Goal: Find specific page/section: Find specific page/section

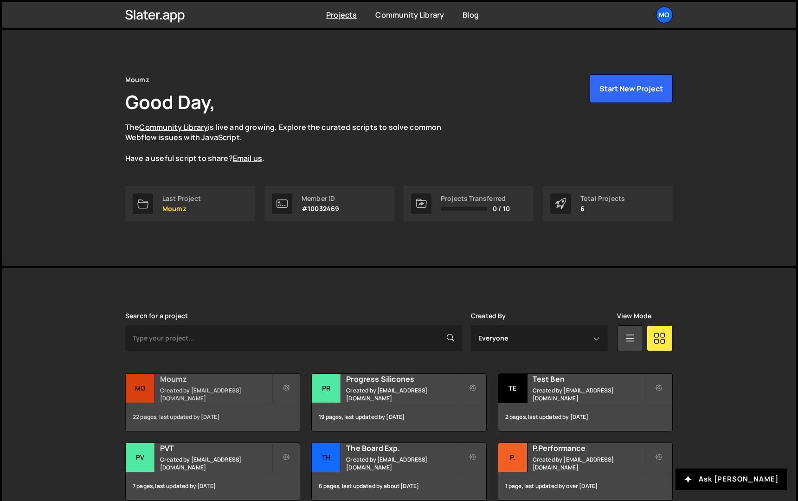
click at [262, 380] on h2 "Moumz" at bounding box center [216, 379] width 112 height 10
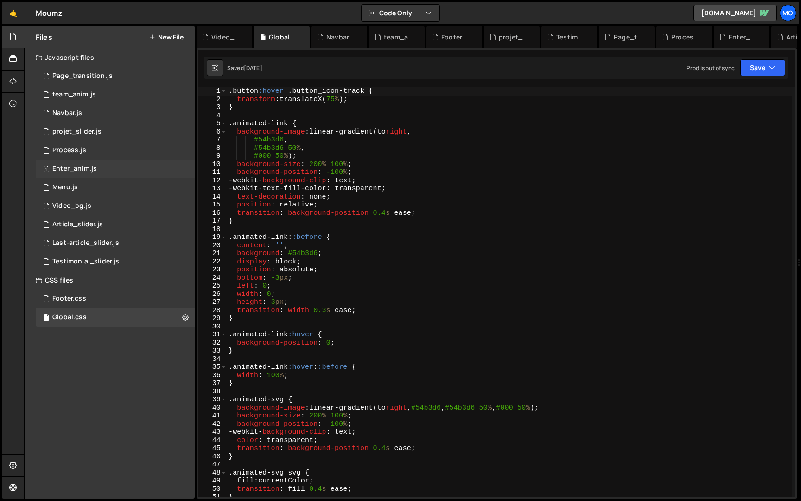
click at [101, 171] on div "1 Enter_anim.js 0" at bounding box center [115, 169] width 159 height 19
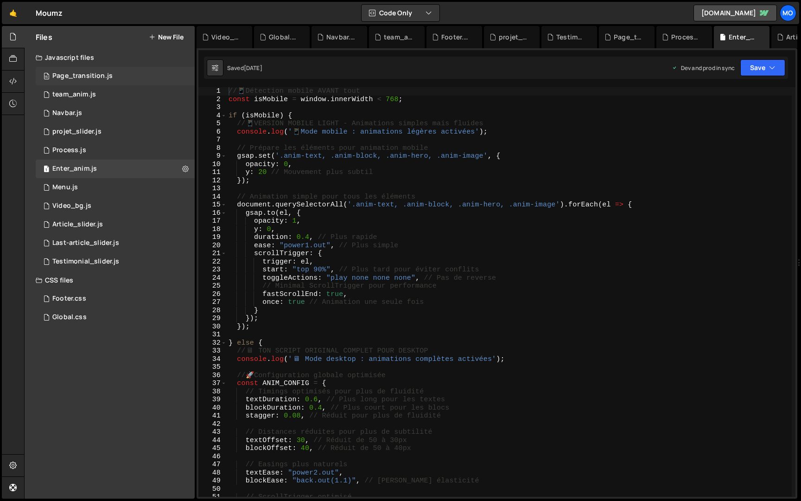
click at [126, 74] on div "16 Page_transition.js 0" at bounding box center [115, 76] width 159 height 19
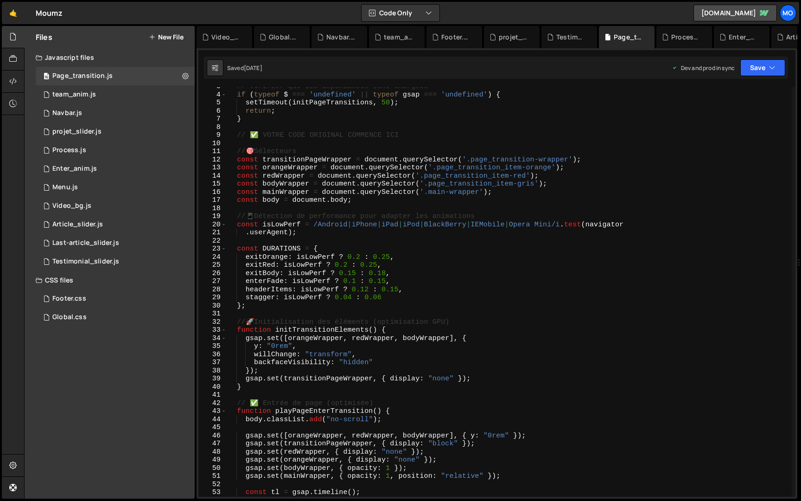
scroll to position [18, 0]
